Goal: Find specific page/section: Find specific page/section

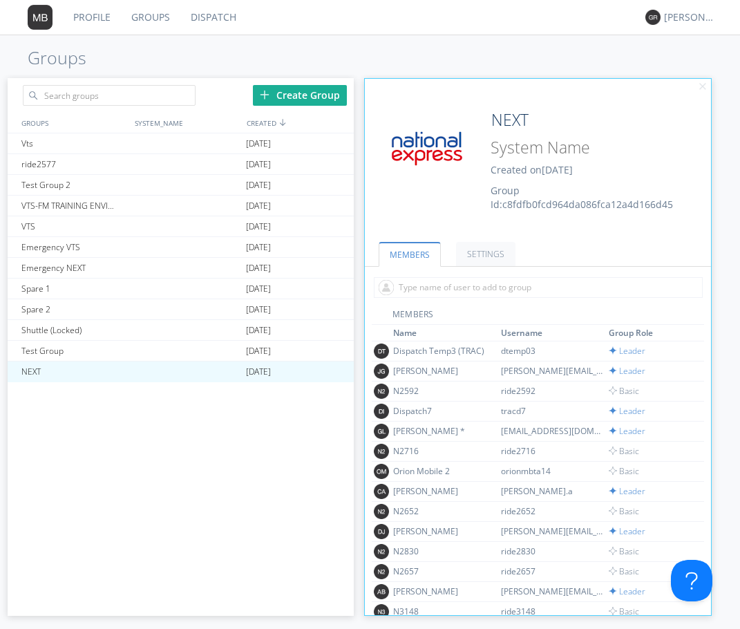
click at [88, 15] on link "Profile" at bounding box center [92, 17] width 58 height 35
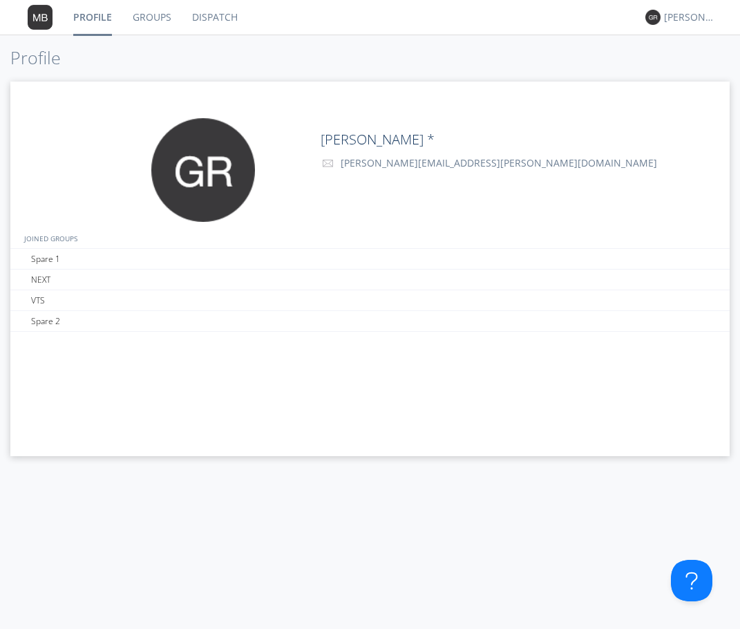
click at [217, 15] on link "Dispatch" at bounding box center [215, 17] width 66 height 35
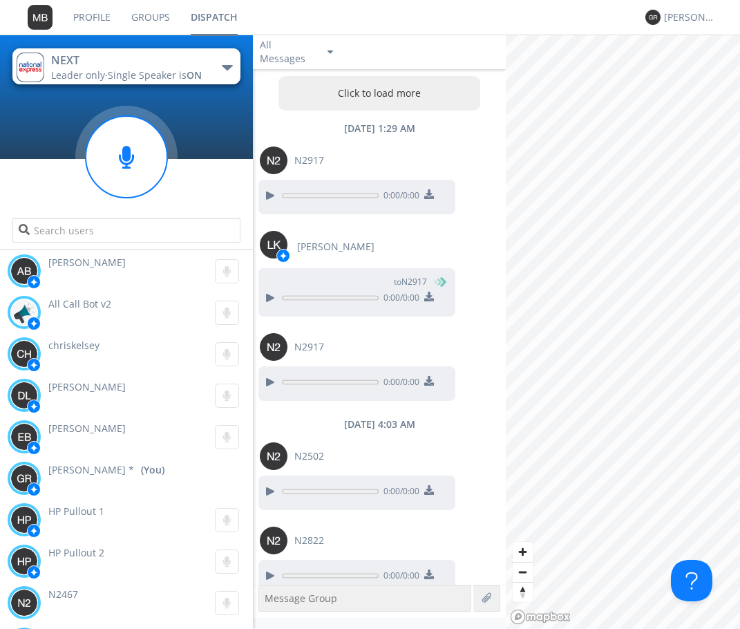
click at [228, 65] on div "button" at bounding box center [227, 68] width 11 height 6
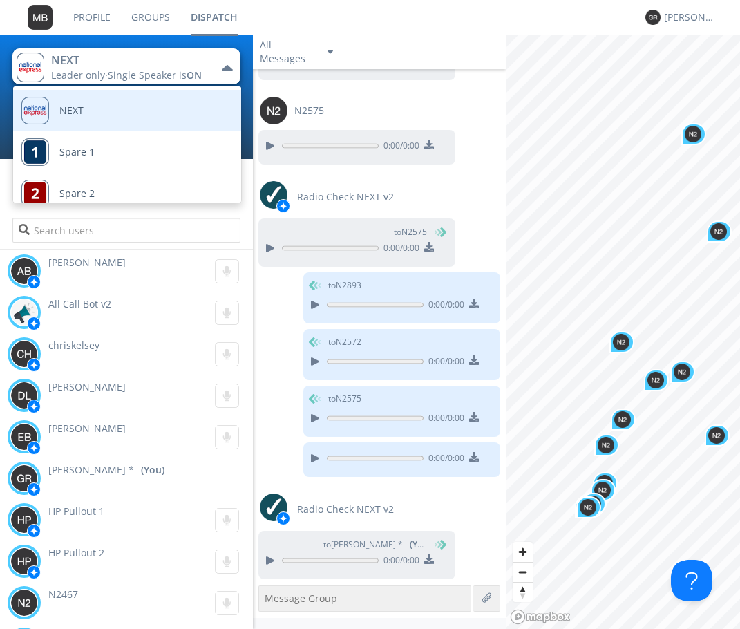
click at [48, 103] on div "NEXT" at bounding box center [52, 110] width 62 height 41
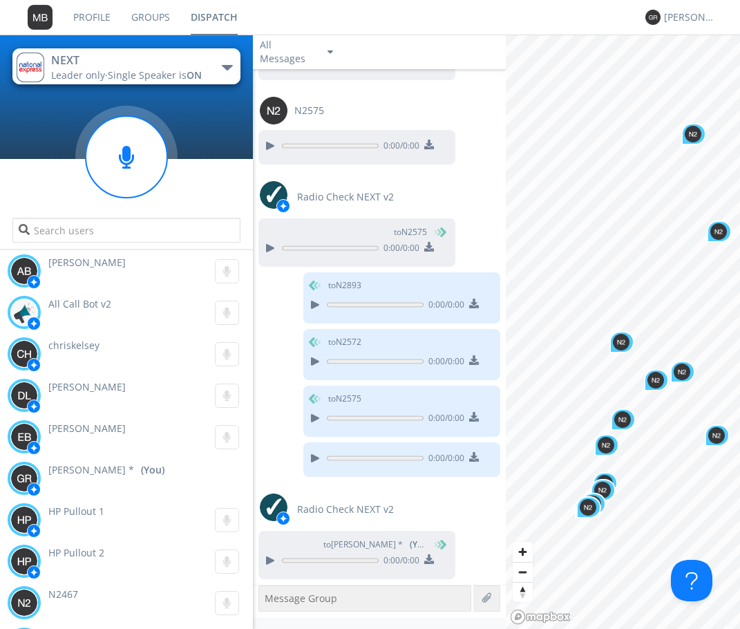
click at [38, 112] on div "NEXT Leader only · Single Speaker is ON NEXT Spare 1 Spare 2 VTS" at bounding box center [126, 142] width 253 height 214
click at [27, 75] on img "button" at bounding box center [31, 68] width 28 height 30
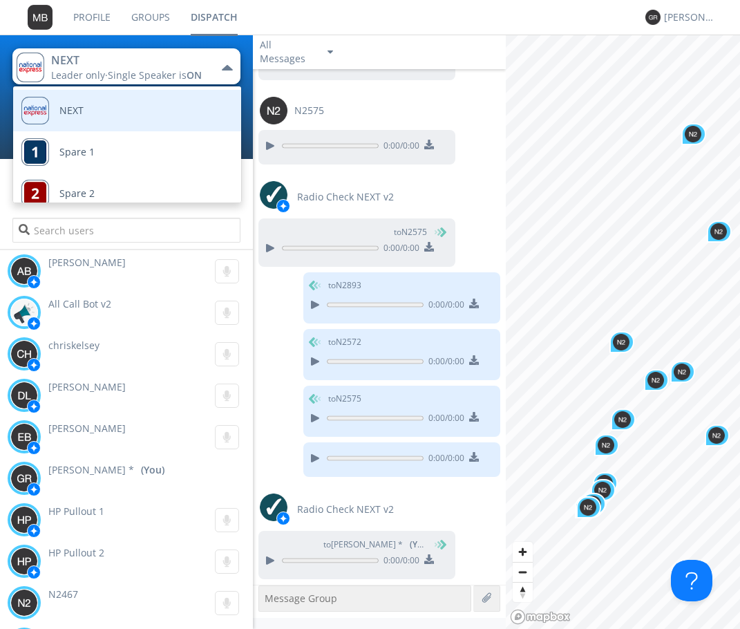
click at [54, 111] on div "NEXT" at bounding box center [52, 110] width 62 height 41
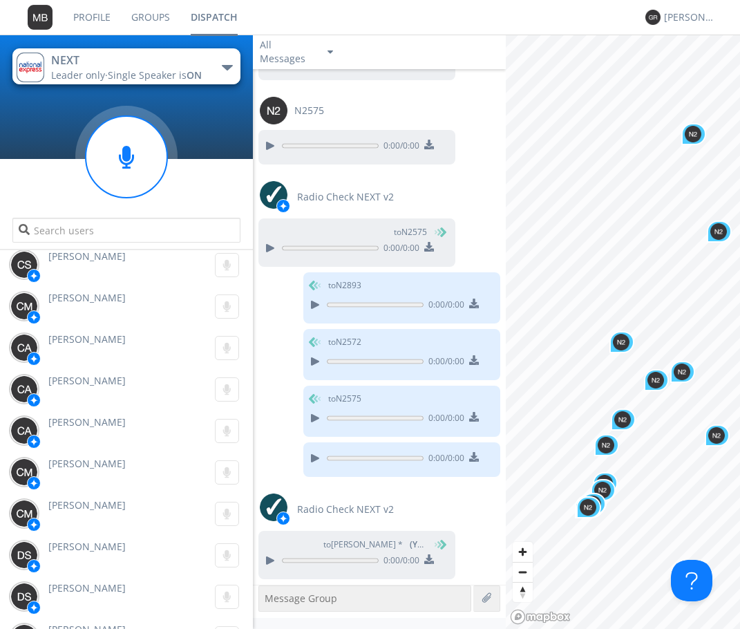
scroll to position [2488, 0]
